Goal: Information Seeking & Learning: Learn about a topic

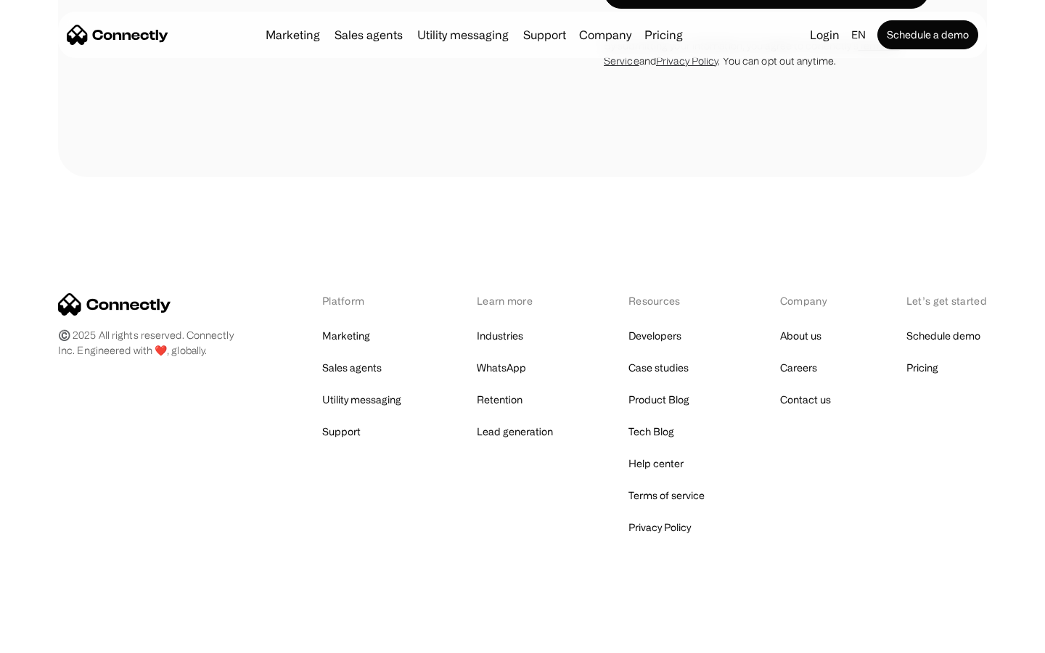
scroll to position [3823, 0]
